Goal: Information Seeking & Learning: Learn about a topic

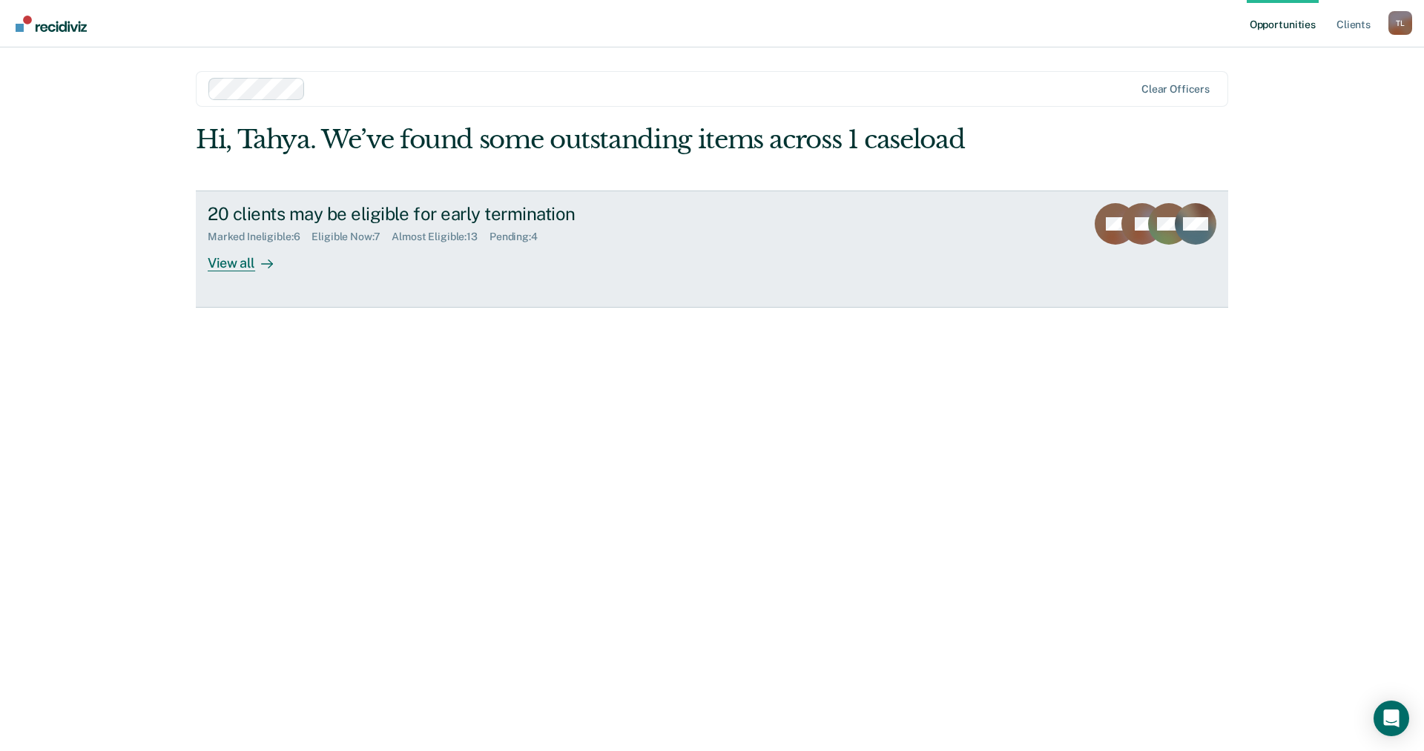
click at [211, 258] on div "View all" at bounding box center [249, 257] width 83 height 29
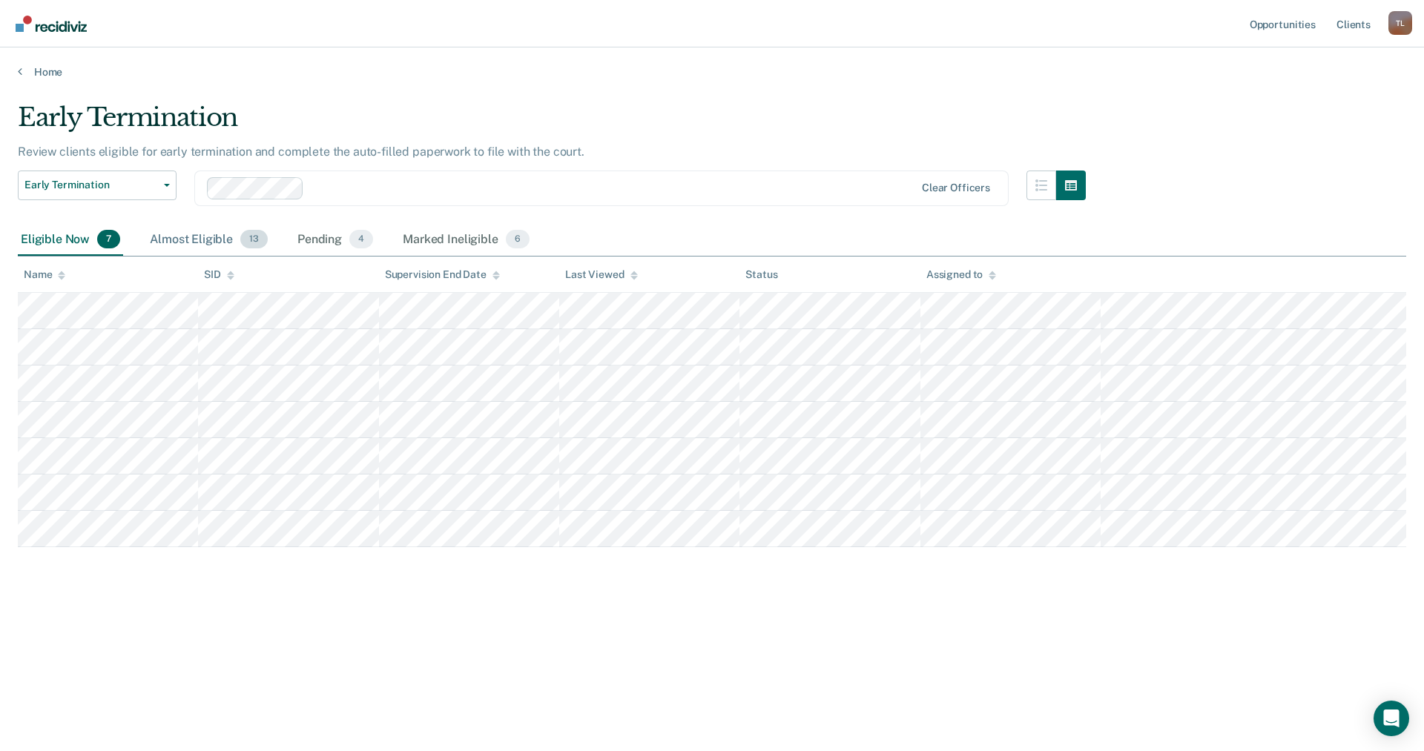
click at [171, 228] on div "Almost Eligible 13" at bounding box center [209, 240] width 124 height 33
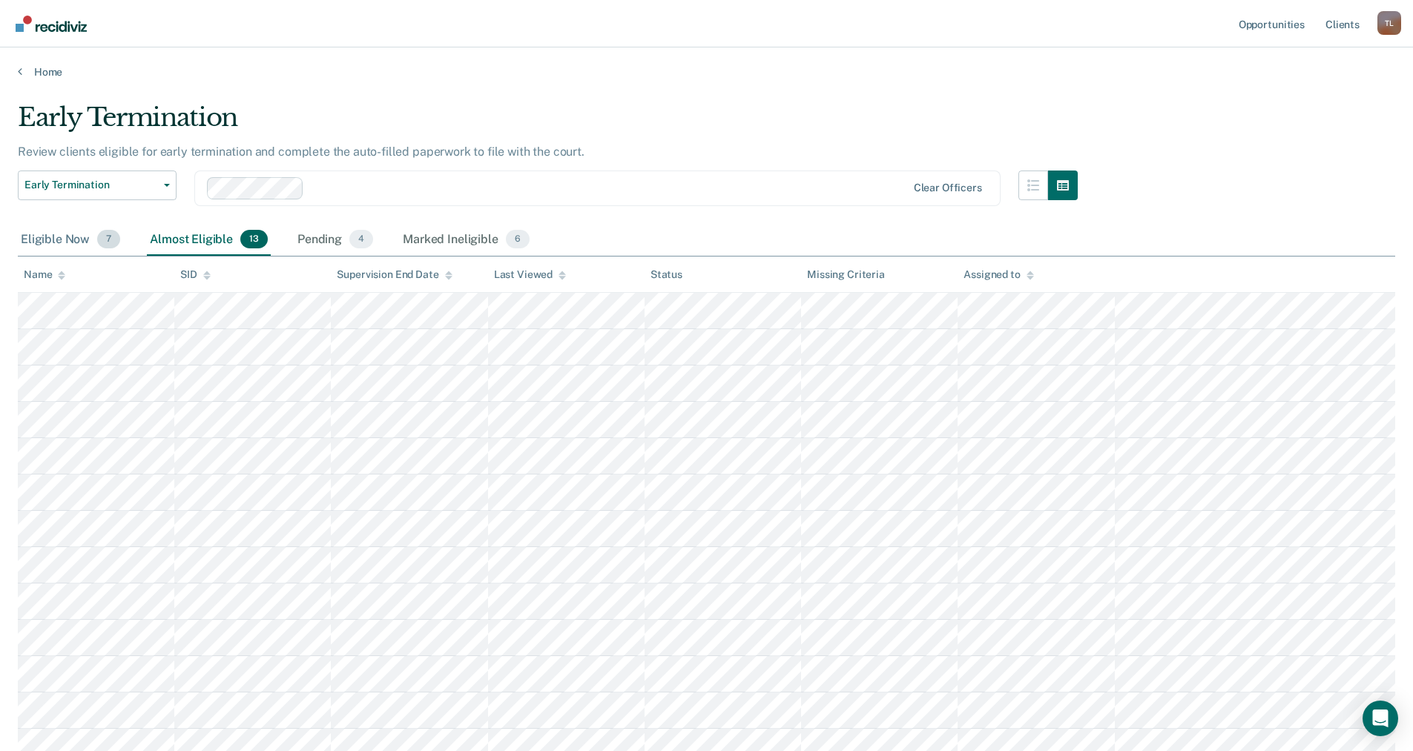
click at [51, 229] on div "Eligible Now 7" at bounding box center [70, 240] width 105 height 33
